Goal: Information Seeking & Learning: Learn about a topic

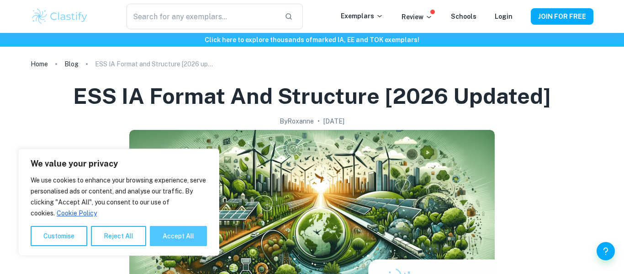
click at [179, 240] on button "Accept All" at bounding box center [178, 236] width 57 height 20
checkbox input "true"
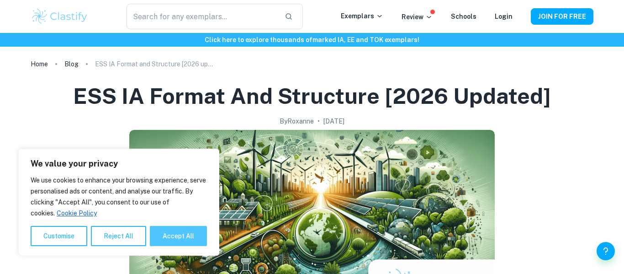
checkbox input "true"
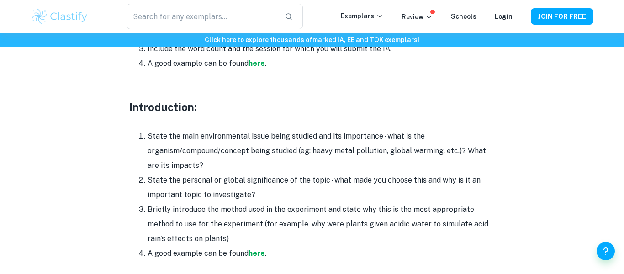
scroll to position [549, 0]
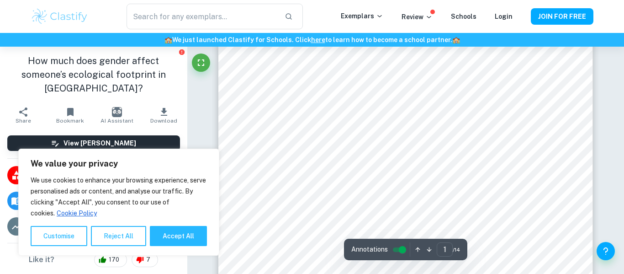
scroll to position [27, 0]
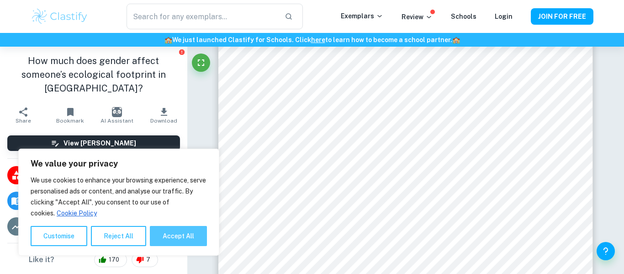
click at [165, 235] on button "Accept All" at bounding box center [178, 236] width 57 height 20
checkbox input "true"
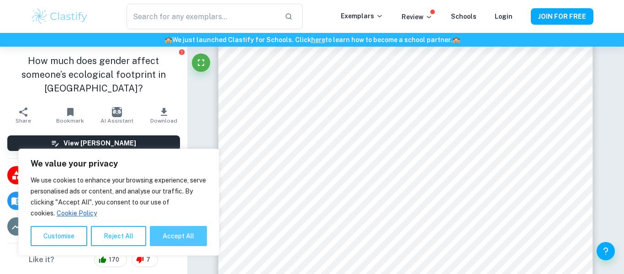
checkbox input "true"
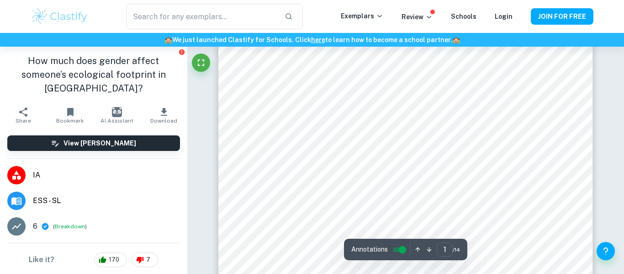
scroll to position [75, 0]
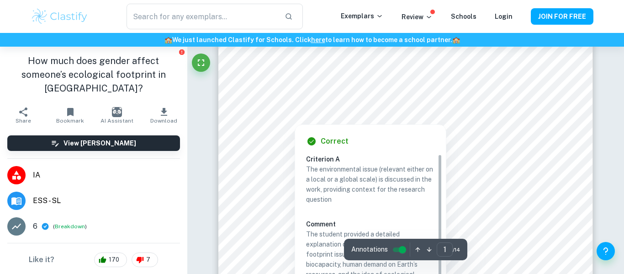
click at [271, 108] on div at bounding box center [390, 109] width 256 height 9
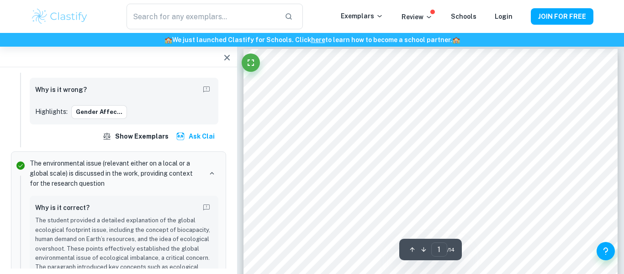
scroll to position [0, 0]
